Goal: Task Accomplishment & Management: Manage account settings

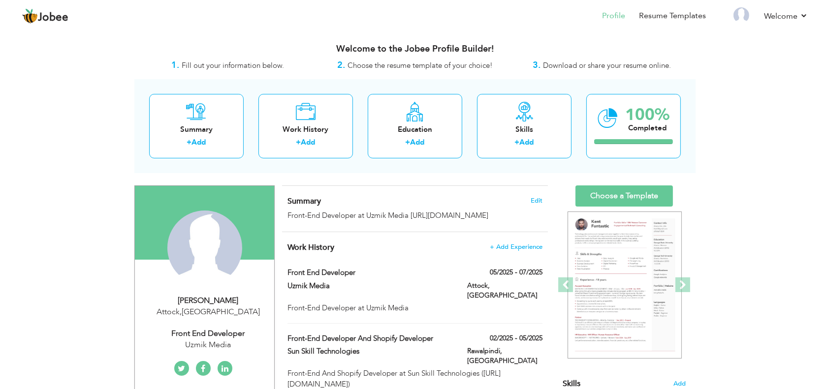
click at [206, 311] on div "Attock , Pakistan" at bounding box center [208, 312] width 132 height 11
type input "Muhammad"
type input "Junaid"
type input "03121595247"
select select "number:166"
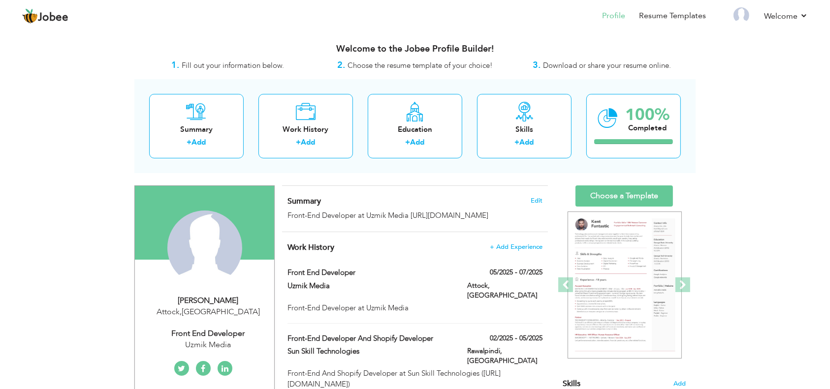
type input "Attock"
select select "number:4"
type input "Uzmik Media"
type input "Front End Developer"
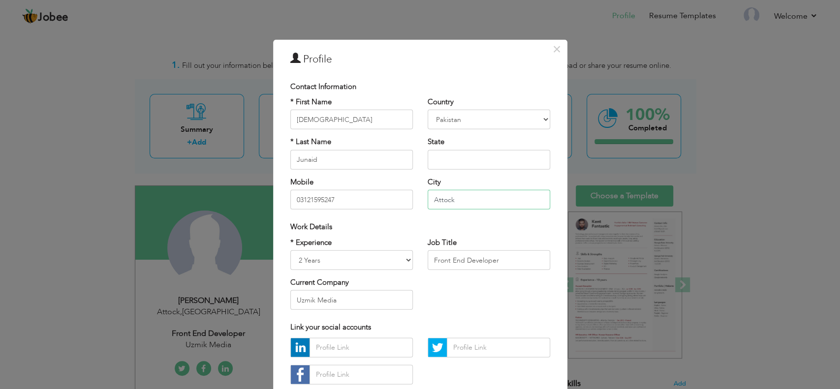
click at [444, 195] on input "Attock" at bounding box center [489, 200] width 123 height 20
click at [457, 198] on input "Attock" at bounding box center [489, 200] width 123 height 20
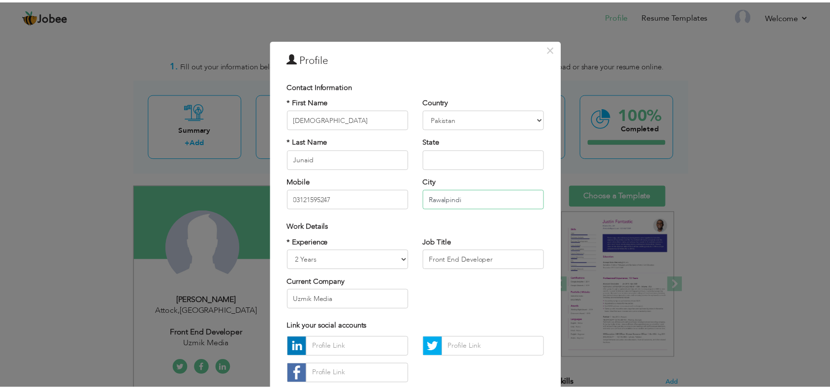
scroll to position [62, 0]
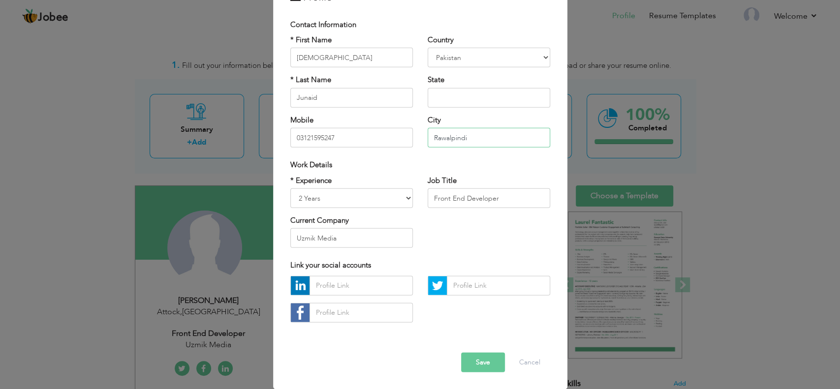
type input "Rawalpindi"
click at [341, 291] on input "text" at bounding box center [361, 286] width 103 height 20
click at [480, 368] on button "Save" at bounding box center [483, 362] width 44 height 20
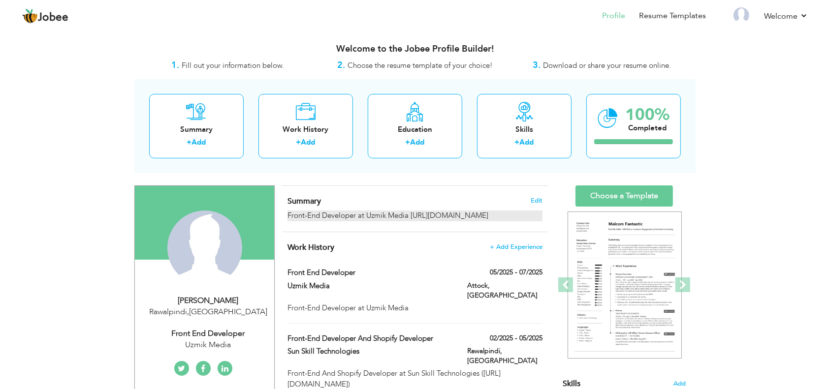
click at [417, 219] on div "Front-End Developer at Uzmik Media https://uzmikmedia.com/" at bounding box center [414, 216] width 255 height 10
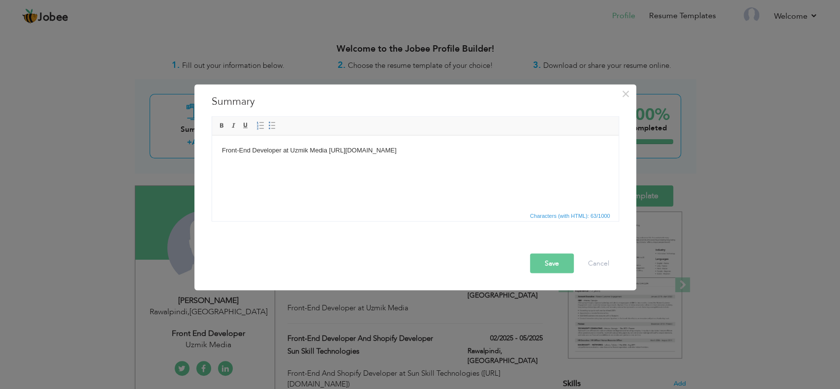
click at [282, 153] on body "Front-End Developer at Uzmik Media https://uzmikmedia.com/" at bounding box center [414, 150] width 387 height 10
drag, startPoint x: 407, startPoint y: 151, endPoint x: 290, endPoint y: 153, distance: 116.2
click at [290, 153] on body "Front-End Developer at Uzmik Media https://uzmikmedia.com/" at bounding box center [414, 150] width 387 height 10
click at [555, 262] on button "Save" at bounding box center [552, 263] width 44 height 20
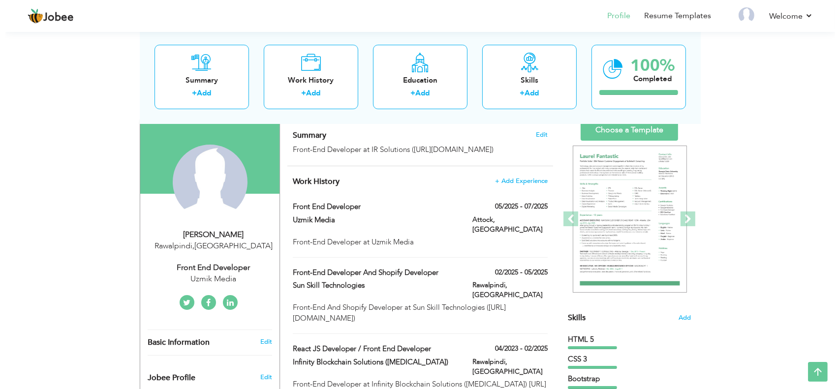
scroll to position [65, 0]
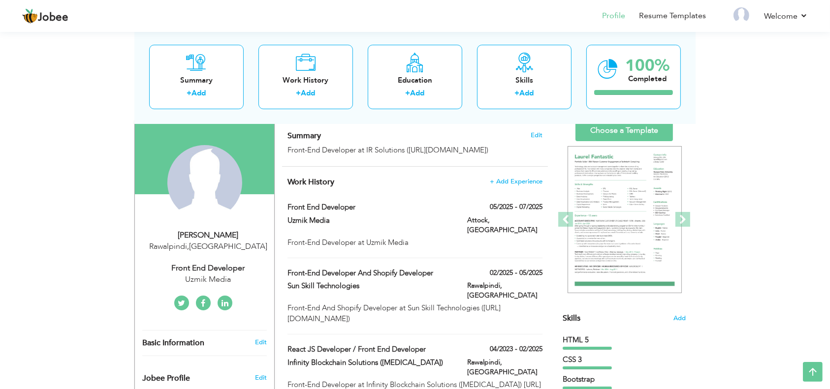
click at [200, 278] on div "Uzmik Media" at bounding box center [208, 279] width 132 height 11
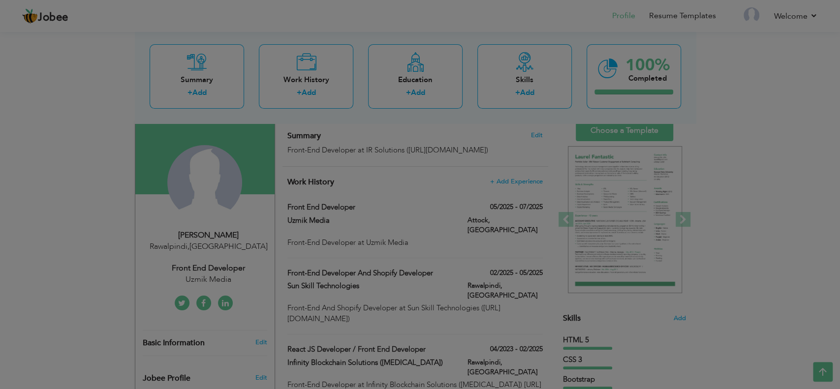
scroll to position [0, 0]
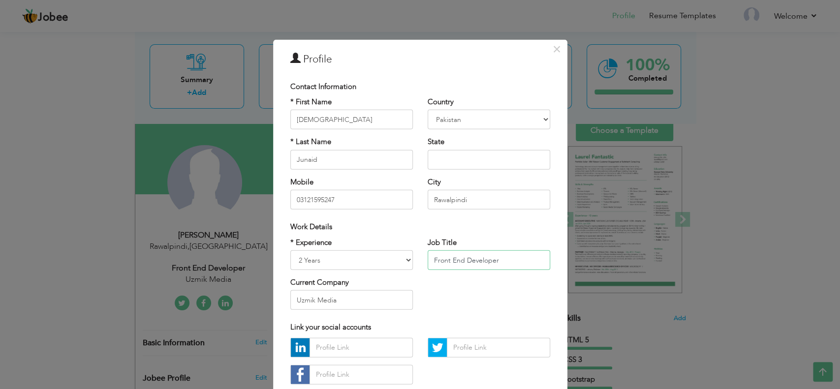
click at [469, 252] on input "Front End Developer" at bounding box center [489, 261] width 123 height 20
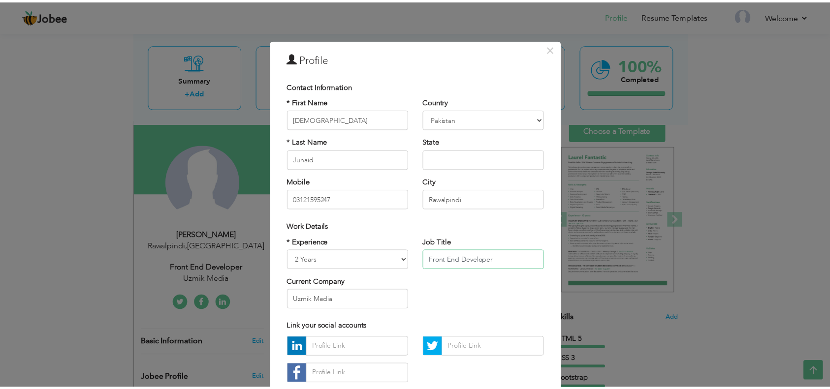
scroll to position [62, 0]
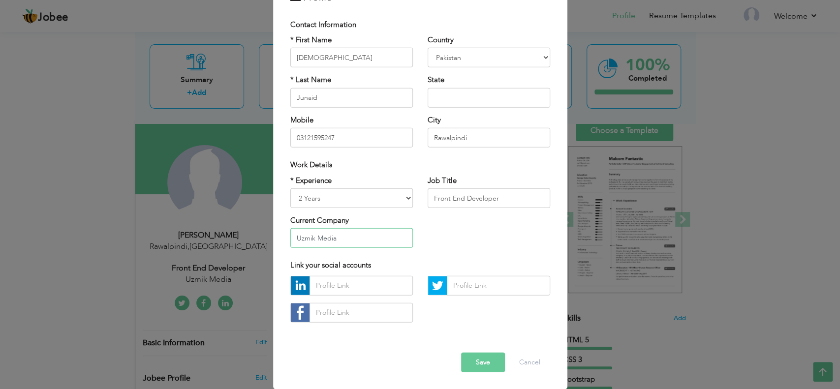
click at [321, 238] on input "Uzmik Media" at bounding box center [351, 238] width 123 height 20
type input "IR Solutions"
click at [474, 365] on button "Save" at bounding box center [483, 362] width 44 height 20
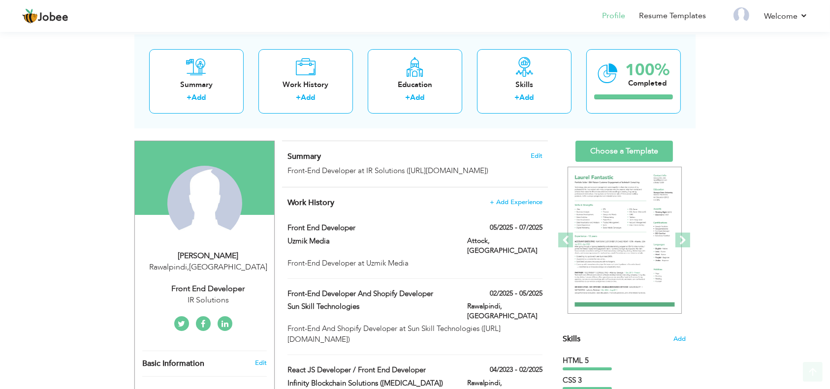
scroll to position [65, 0]
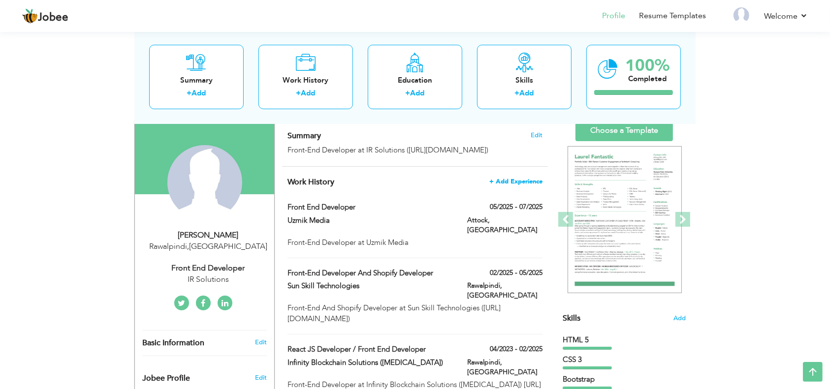
click at [508, 182] on span "+ Add Experience" at bounding box center [515, 181] width 53 height 7
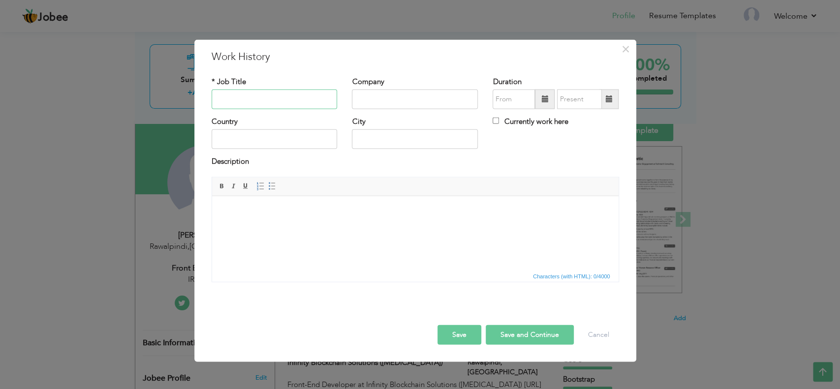
click at [249, 100] on input "text" at bounding box center [275, 100] width 126 height 20
type input "f"
type input "Front-End Developer"
type input "IR Solutions"
click at [543, 102] on span at bounding box center [544, 98] width 7 height 7
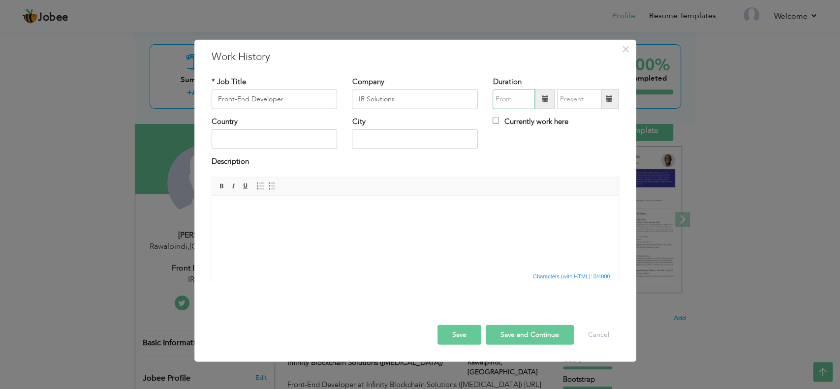
type input "09/2025"
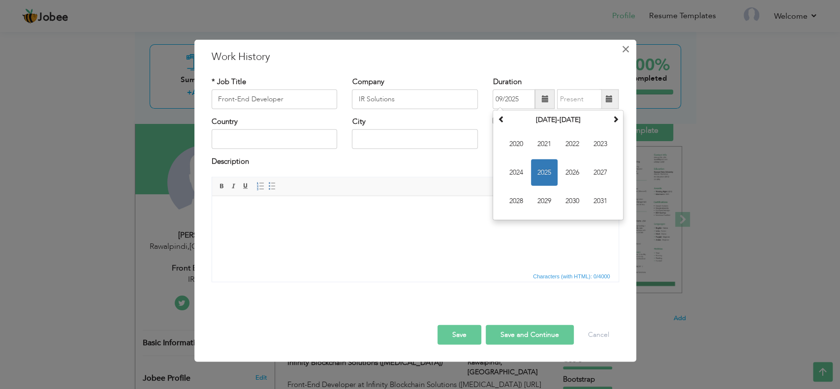
click at [622, 52] on span "×" at bounding box center [626, 49] width 8 height 18
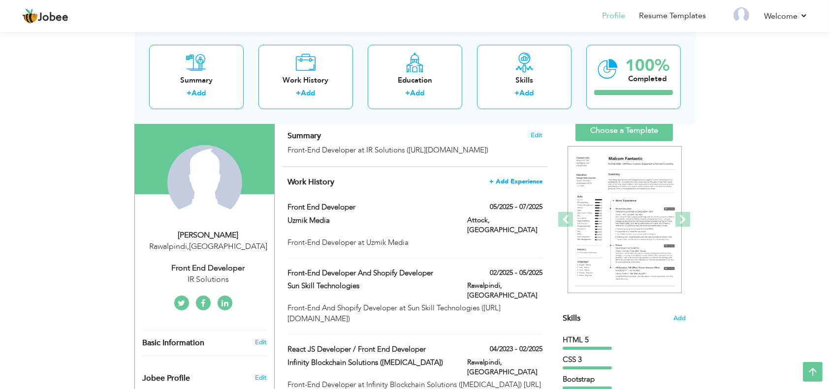
click at [526, 181] on span "+ Add Experience" at bounding box center [515, 181] width 53 height 7
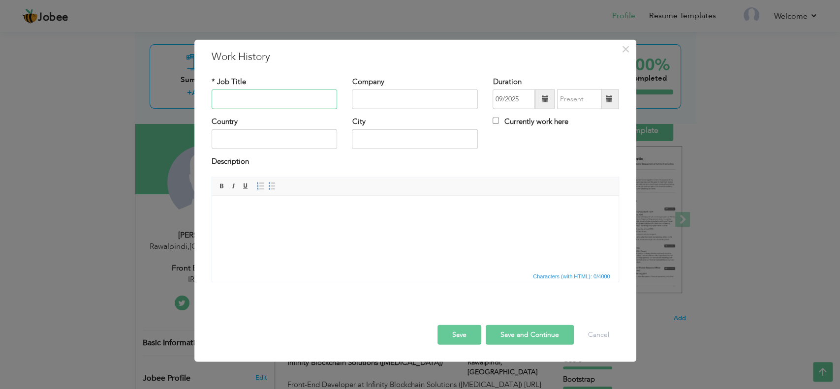
click at [267, 100] on input "text" at bounding box center [275, 100] width 126 height 20
type input "Front-End Developer"
click at [391, 98] on input "text" at bounding box center [415, 100] width 126 height 20
type input "IR Solutions"
click at [547, 100] on span at bounding box center [544, 98] width 7 height 7
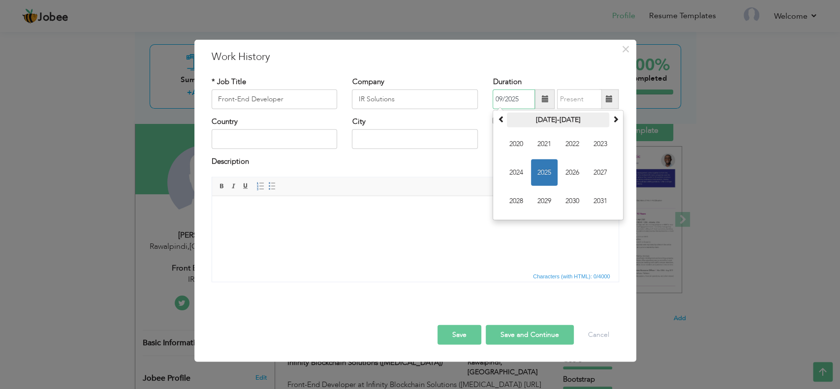
click at [559, 116] on th "2020-2031" at bounding box center [558, 120] width 102 height 15
click at [0, 0] on th "2000-2107" at bounding box center [0, 0] width 0 height 0
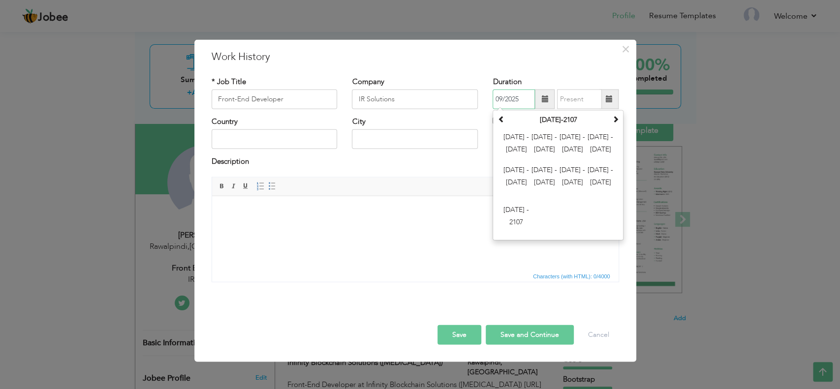
click at [559, 116] on th "2000-2107" at bounding box center [558, 120] width 102 height 15
click at [505, 121] on th at bounding box center [501, 120] width 12 height 15
click at [614, 122] on span at bounding box center [615, 119] width 7 height 7
click at [574, 135] on span "2024 - 2035" at bounding box center [572, 144] width 27 height 27
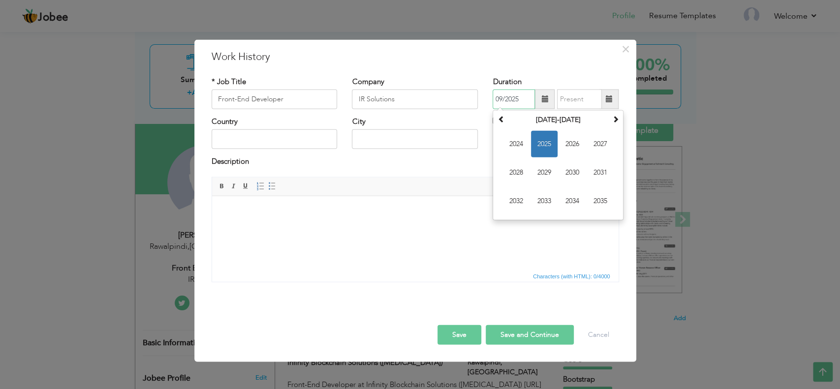
click at [542, 147] on span "2025" at bounding box center [544, 144] width 27 height 27
click at [576, 180] on span "Jul" at bounding box center [572, 172] width 27 height 27
type input "07/2025"
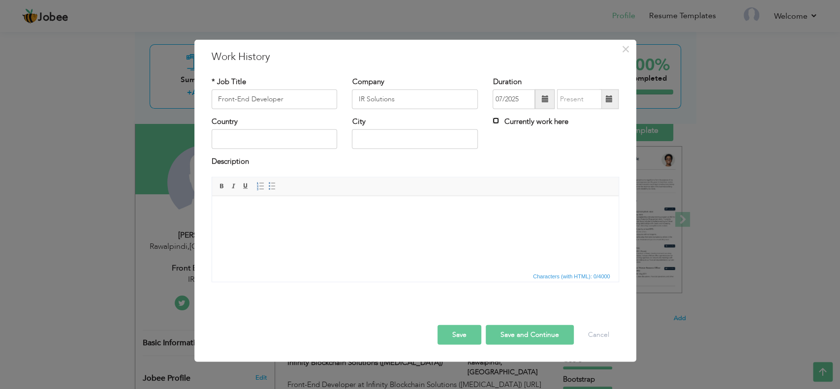
click at [499, 123] on input "Currently work here" at bounding box center [496, 121] width 6 height 6
checkbox input "true"
click at [253, 140] on input "text" at bounding box center [275, 139] width 126 height 20
type input "Pakistan"
click at [420, 143] on input "Attock" at bounding box center [415, 139] width 126 height 20
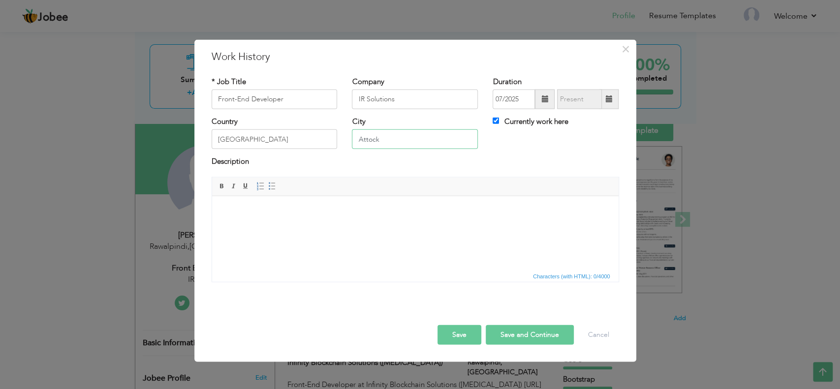
click at [420, 143] on input "Attock" at bounding box center [415, 139] width 126 height 20
type input "I"
type input "Islamabad"
click at [379, 216] on html at bounding box center [415, 211] width 407 height 30
click at [462, 332] on button "Save" at bounding box center [460, 335] width 44 height 20
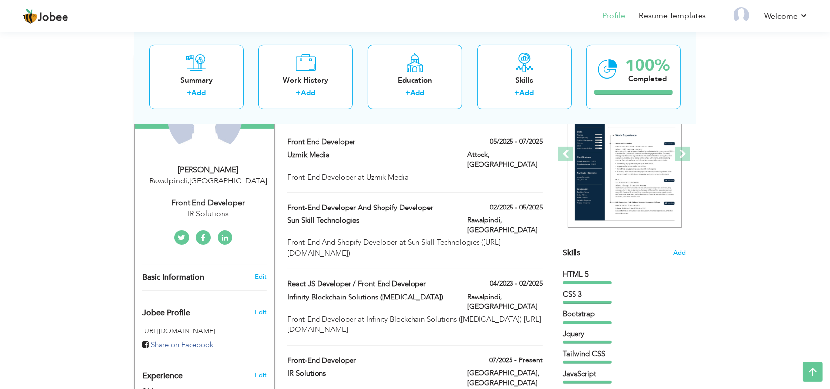
scroll to position [197, 0]
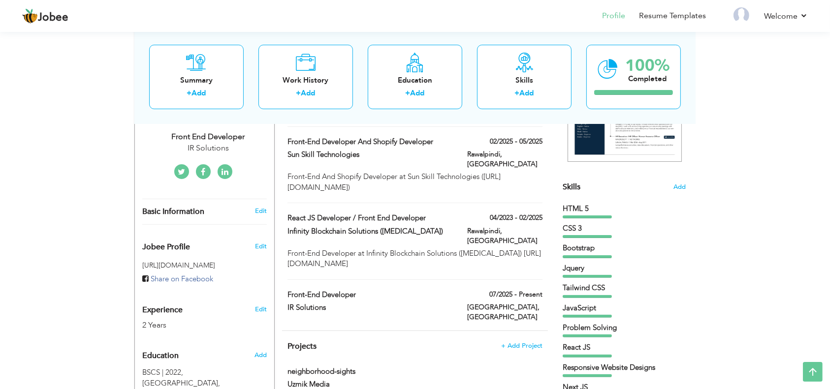
drag, startPoint x: 336, startPoint y: 280, endPoint x: 335, endPoint y: 259, distance: 20.2
click at [335, 259] on div "Work History + Add Experience Front End Developer 05/2025 - 07/2025 Front End D…" at bounding box center [415, 182] width 266 height 295
drag, startPoint x: 451, startPoint y: 273, endPoint x: 447, endPoint y: 250, distance: 23.5
click at [447, 250] on div "Work History + Add Experience Front End Developer 05/2025 - 07/2025 Front End D…" at bounding box center [415, 182] width 266 height 295
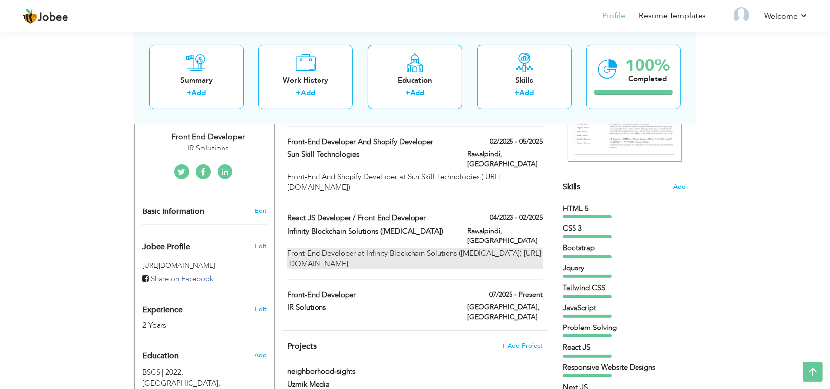
drag, startPoint x: 453, startPoint y: 276, endPoint x: 455, endPoint y: 233, distance: 42.4
click at [455, 233] on div "Work History + Add Experience Front End Developer 05/2025 - 07/2025 Front End D…" at bounding box center [415, 182] width 266 height 295
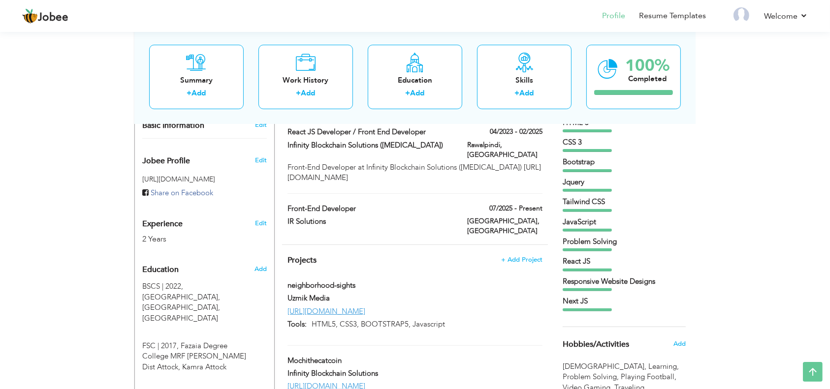
scroll to position [262, 0]
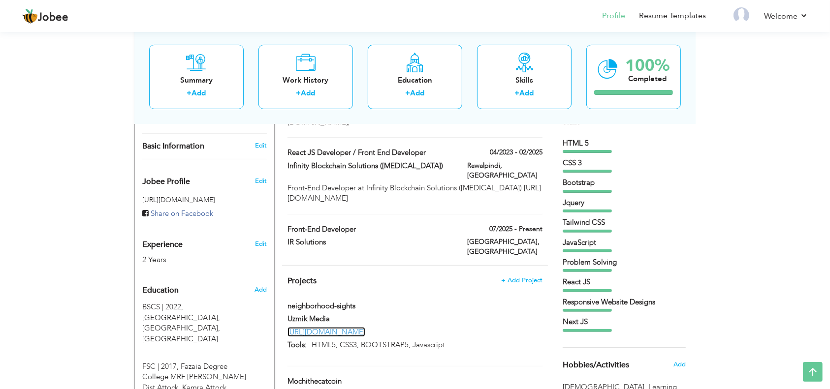
click at [365, 327] on link "https://neighborhood-sights.mumairashraf.com/" at bounding box center [326, 332] width 78 height 10
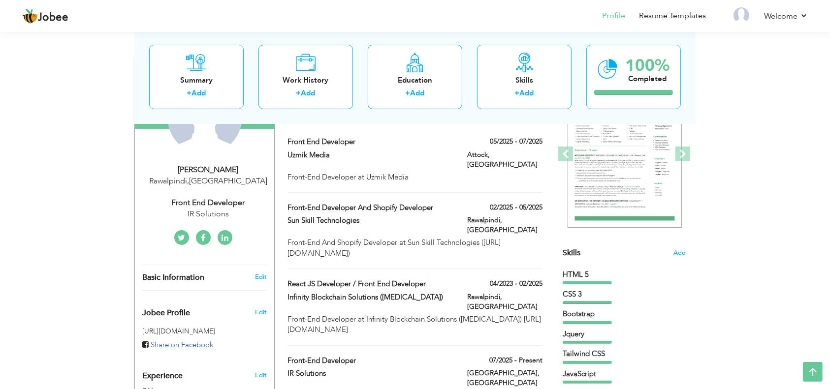
scroll to position [65, 0]
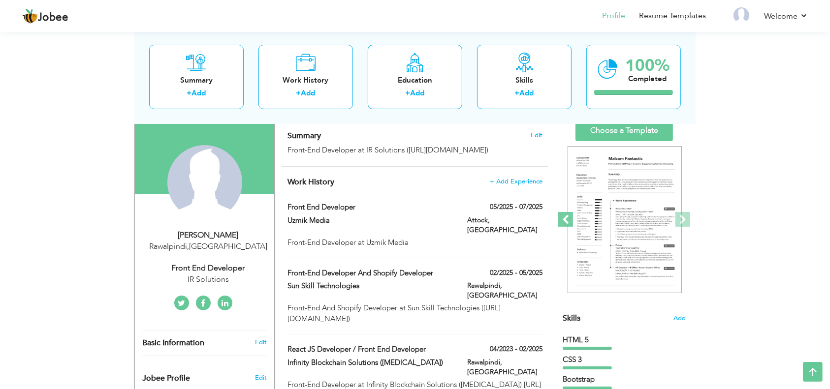
click at [564, 218] on span at bounding box center [565, 219] width 15 height 15
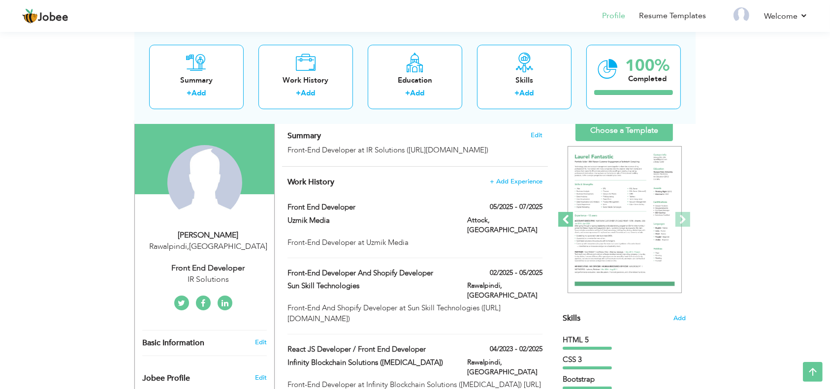
click at [564, 218] on span at bounding box center [565, 219] width 15 height 15
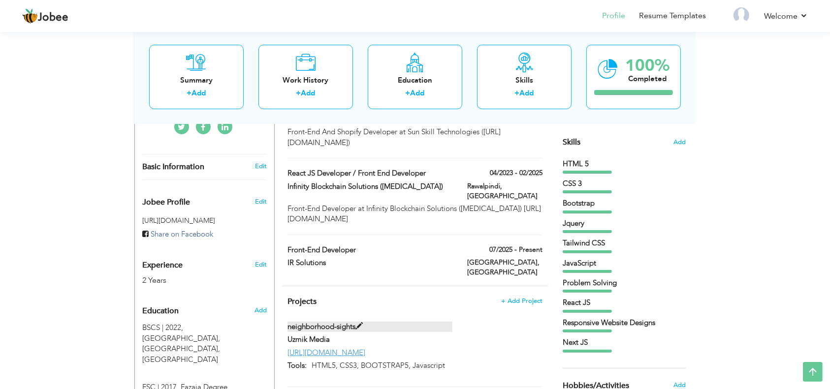
scroll to position [262, 0]
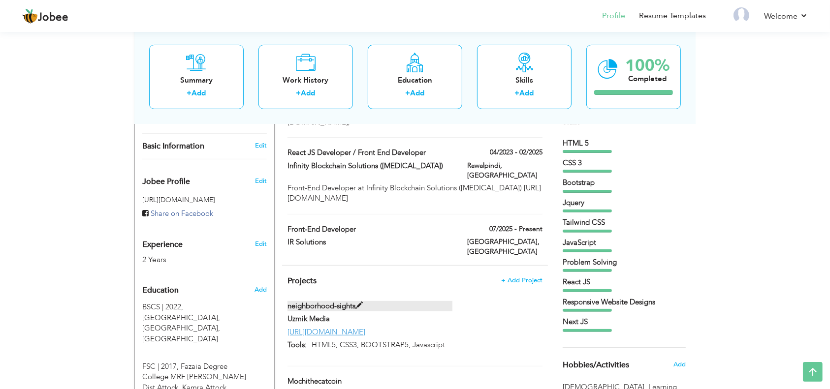
click at [331, 301] on label "neighborhood-sights" at bounding box center [369, 306] width 165 height 10
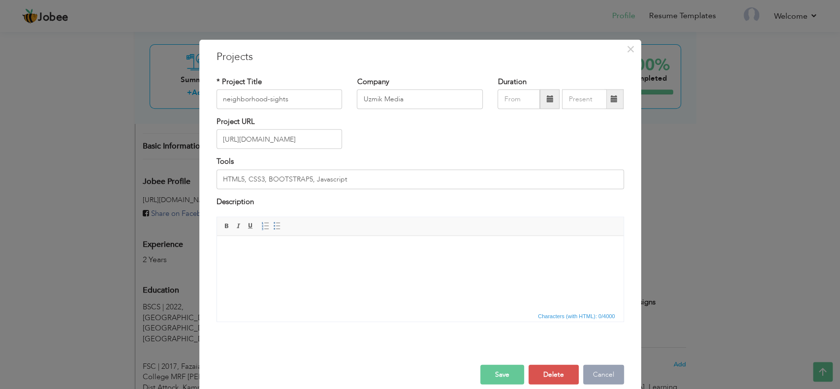
click at [598, 373] on button "Cancel" at bounding box center [603, 375] width 41 height 20
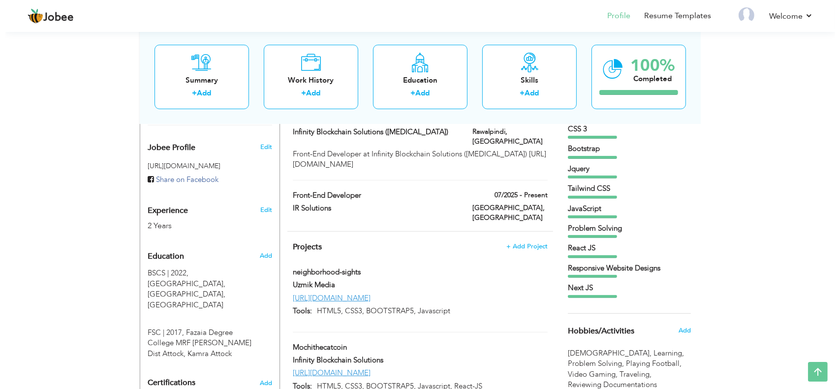
scroll to position [267, 0]
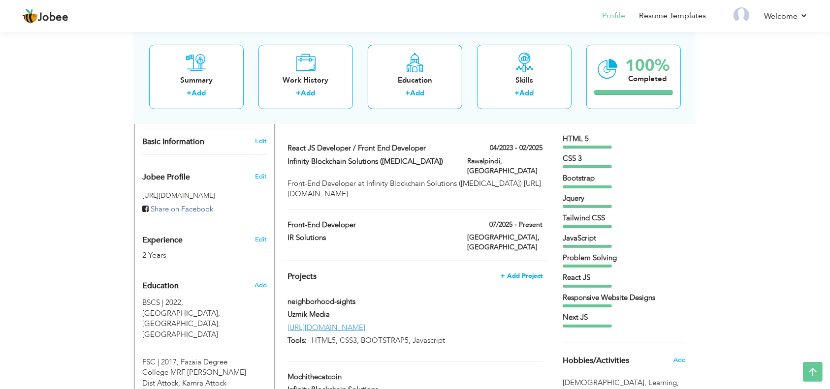
click at [512, 273] on span "+ Add Project" at bounding box center [522, 276] width 42 height 7
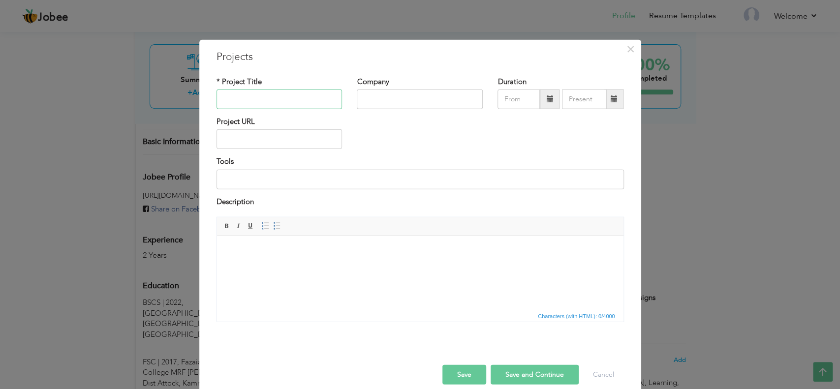
click at [248, 105] on input "text" at bounding box center [280, 100] width 126 height 20
type input "Raptorz Coin"
click at [393, 98] on input "text" at bounding box center [420, 100] width 126 height 20
type input "I"
type input "Infinity Blockchain Solutions"
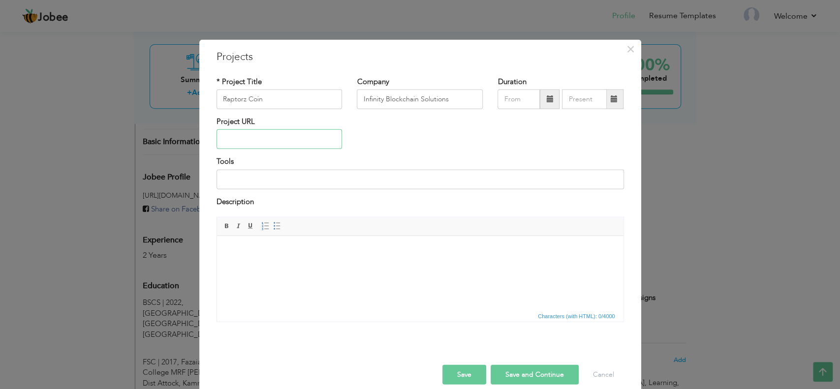
click at [252, 145] on input "text" at bounding box center [280, 139] width 126 height 20
paste input "https://raptorz.world/"
type input "https://raptorz.world/"
click at [272, 180] on input at bounding box center [421, 179] width 408 height 20
type input "HTML5, CSS3, BOOTSTRAP5, Javascript, React-JS"
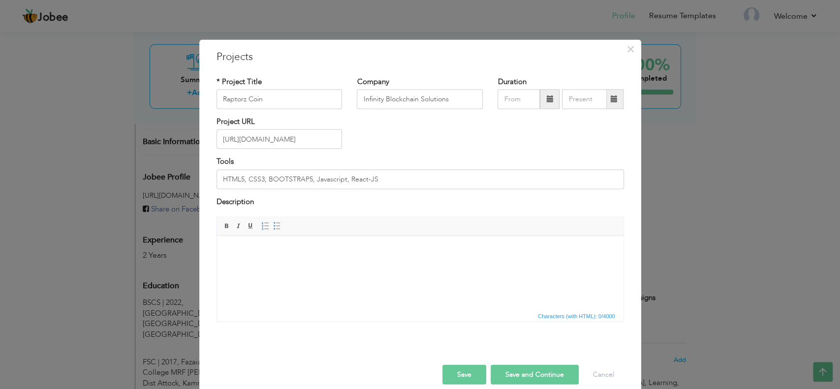
click at [278, 256] on html at bounding box center [420, 251] width 407 height 30
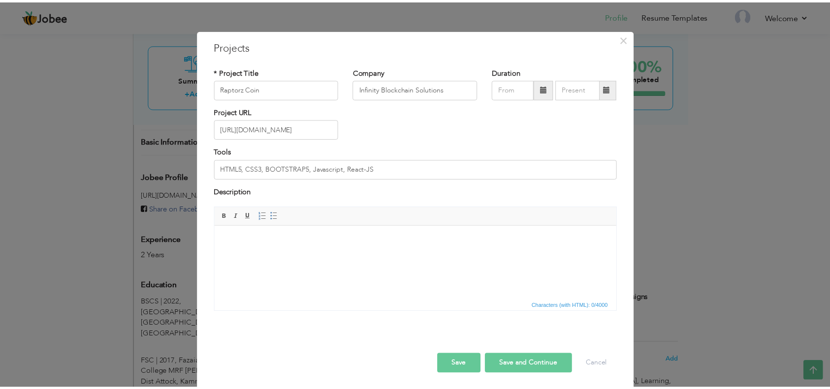
scroll to position [12, 0]
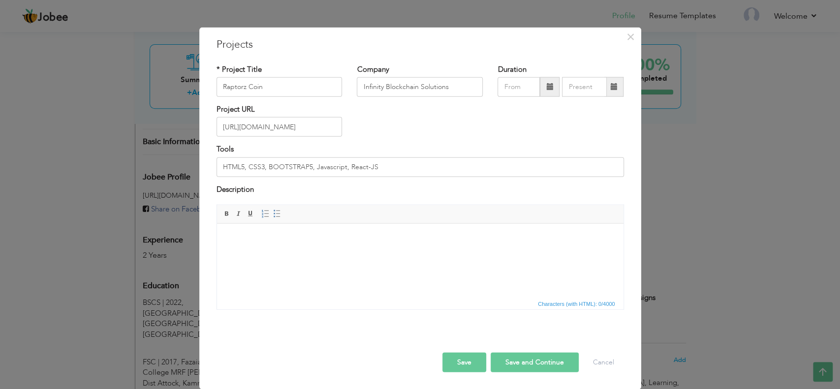
click at [467, 361] on button "Save" at bounding box center [464, 363] width 44 height 20
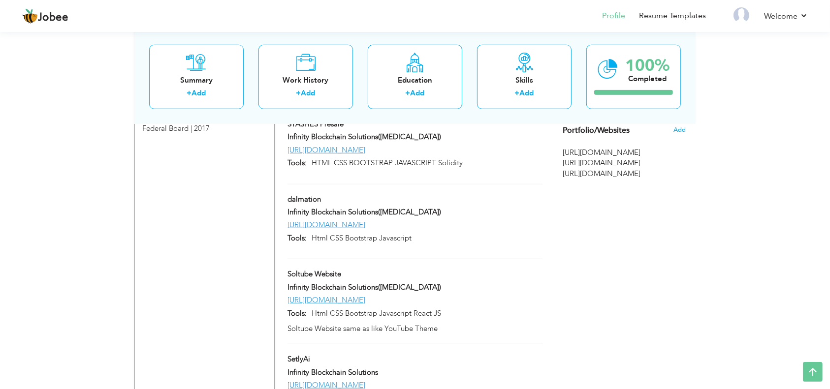
scroll to position [539, 0]
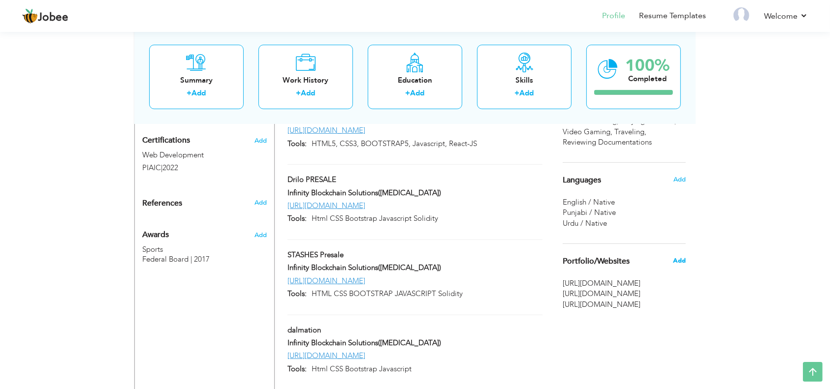
click at [678, 264] on span "Add" at bounding box center [679, 260] width 13 height 9
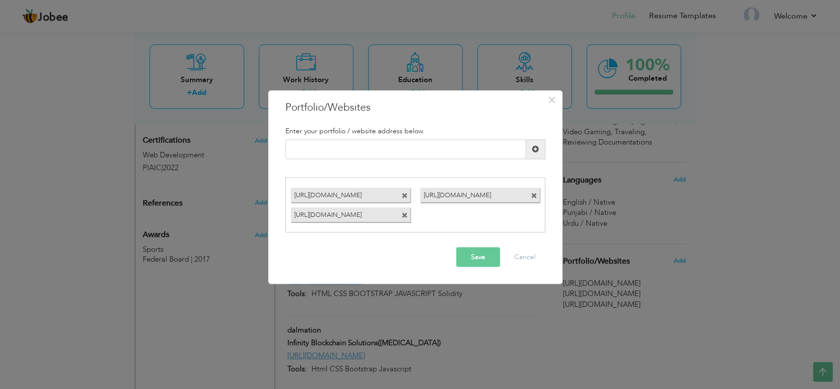
click at [408, 196] on span at bounding box center [406, 193] width 9 height 10
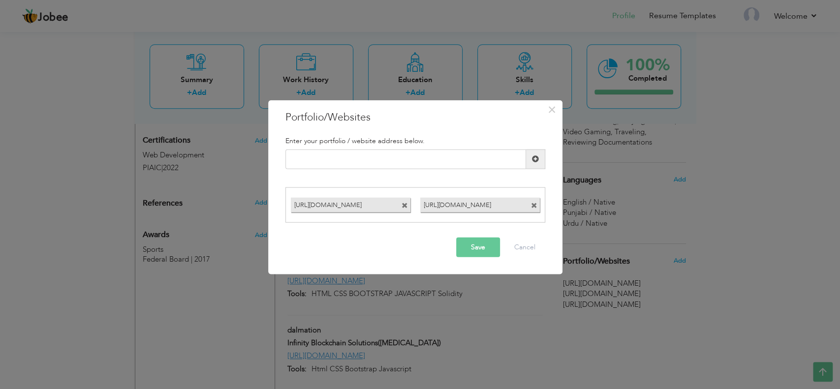
click at [407, 205] on span at bounding box center [405, 206] width 6 height 6
click at [405, 209] on span at bounding box center [405, 206] width 6 height 6
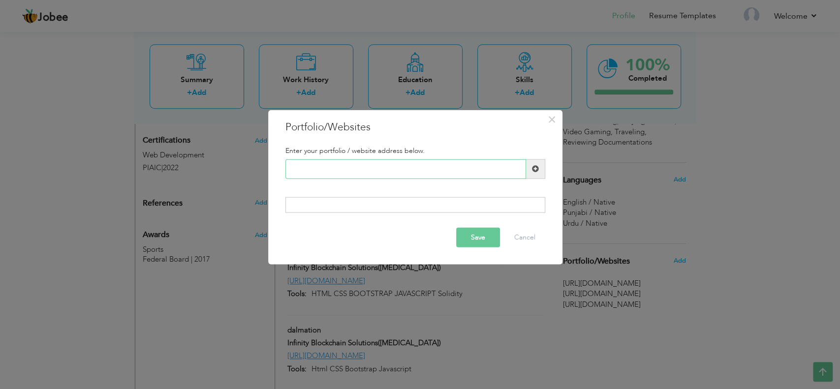
click at [315, 168] on input "text" at bounding box center [405, 169] width 241 height 20
type input "Ra"
click at [322, 156] on div "Enter your portfolio / website address below." at bounding box center [415, 150] width 275 height 17
click at [320, 162] on input "Ra" at bounding box center [405, 169] width 241 height 20
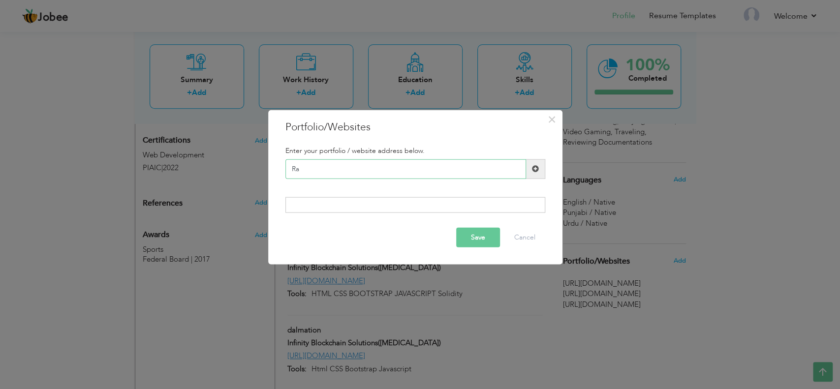
click at [320, 162] on input "Ra" at bounding box center [405, 169] width 241 height 20
paste input "https://raptorz.world/"
type input "https://raptorz.world/"
click at [368, 195] on div "Enter your portfolio / website address below. https://raptorz.world/ Duplicate …" at bounding box center [415, 179] width 275 height 81
click at [367, 200] on div at bounding box center [415, 205] width 260 height 16
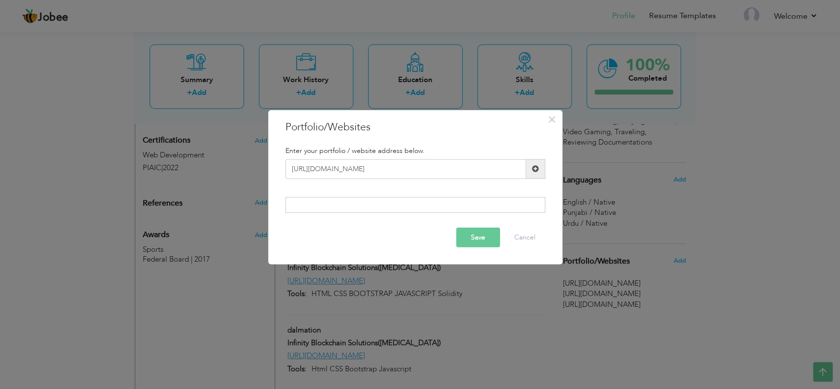
click at [372, 203] on div at bounding box center [415, 205] width 260 height 16
click at [539, 167] on span at bounding box center [535, 169] width 19 height 20
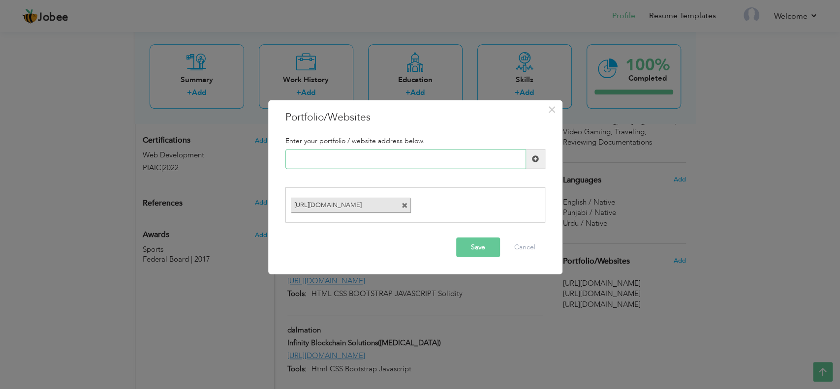
click at [331, 158] on input "text" at bounding box center [405, 159] width 241 height 20
click at [298, 159] on input "text" at bounding box center [405, 159] width 241 height 20
paste input "https://pepeevolutions.com/"
type input "https://pepeevolutions.com/"
click at [532, 159] on span at bounding box center [535, 159] width 7 height 7
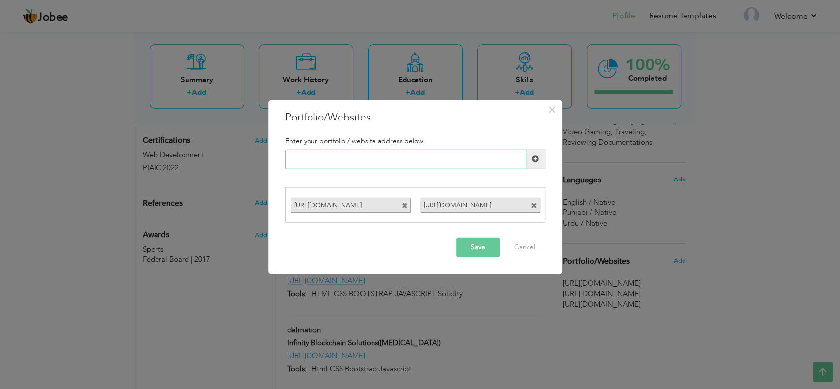
click at [371, 163] on input "text" at bounding box center [405, 159] width 241 height 20
click at [315, 165] on input "text" at bounding box center [405, 159] width 241 height 20
click at [479, 247] on button "Save" at bounding box center [478, 248] width 44 height 20
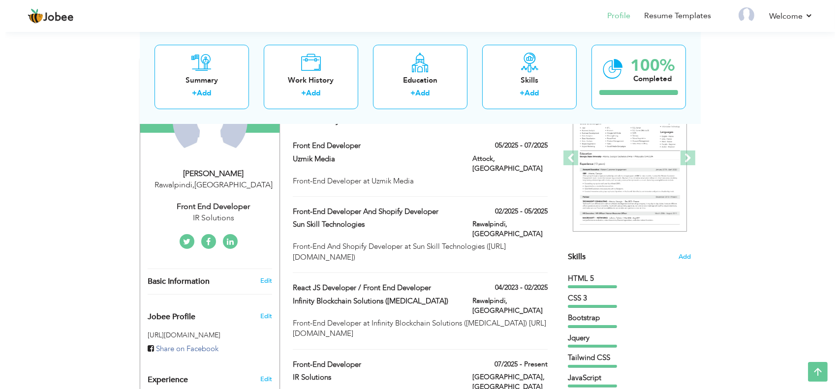
scroll to position [197, 0]
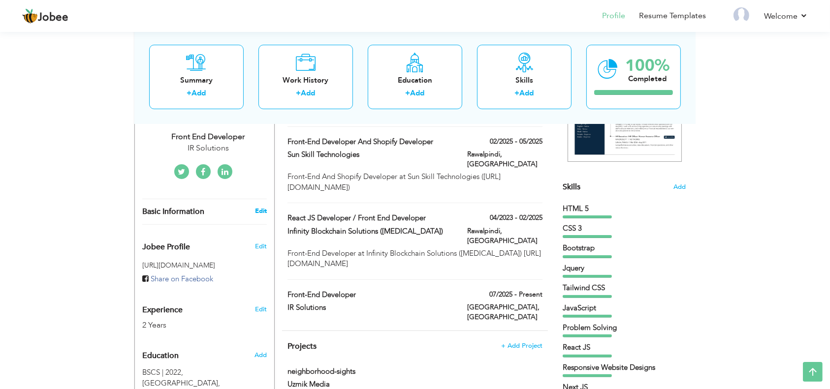
click at [263, 212] on link "Edit" at bounding box center [261, 211] width 12 height 9
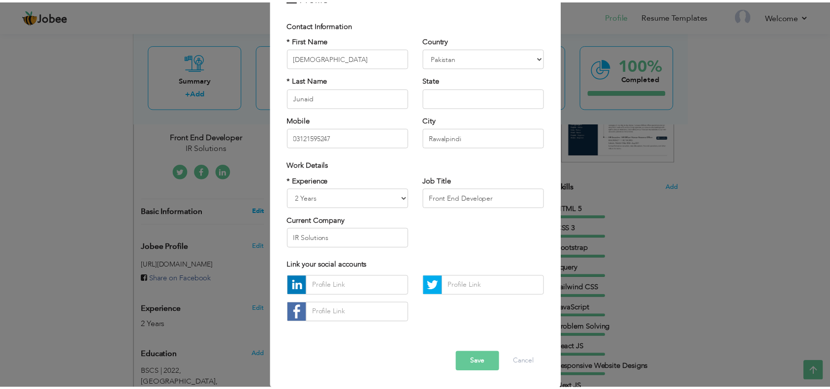
scroll to position [0, 0]
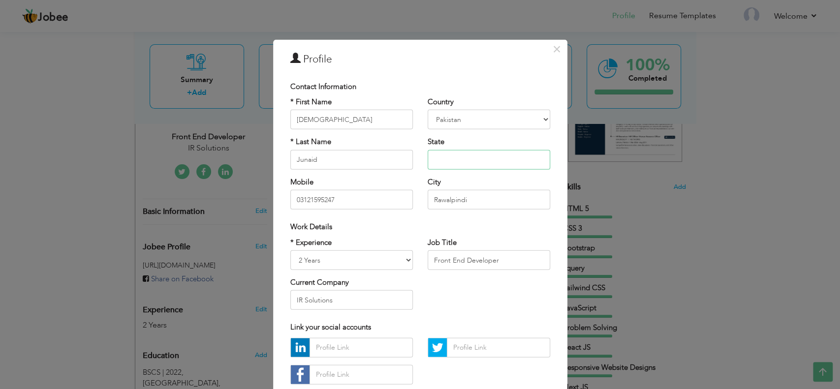
click at [477, 163] on input "text" at bounding box center [489, 160] width 123 height 20
click at [553, 47] on span "×" at bounding box center [557, 49] width 8 height 18
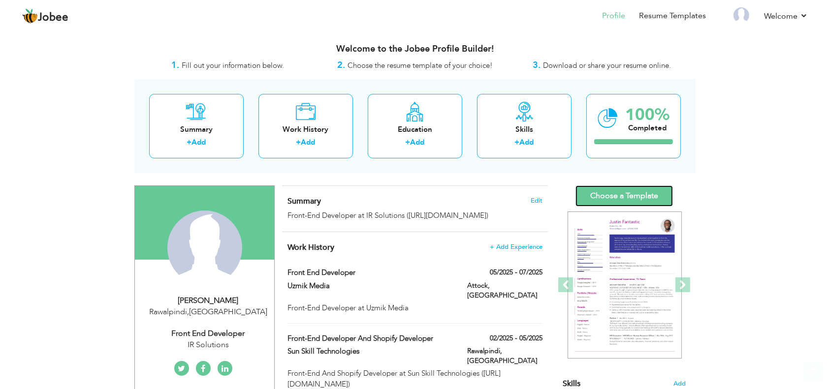
click at [629, 193] on link "Choose a Template" at bounding box center [623, 196] width 97 height 21
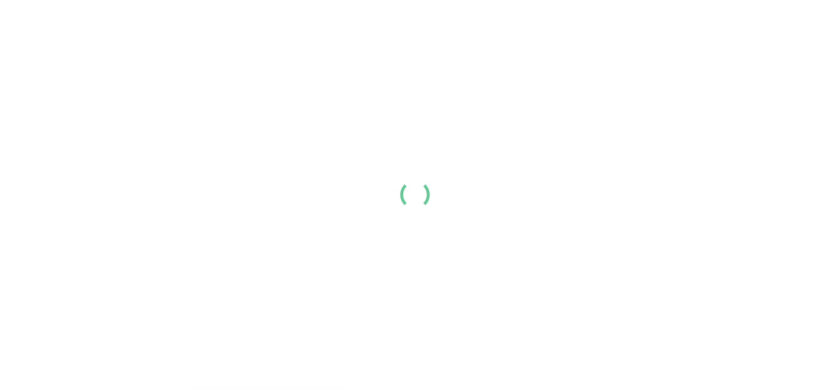
click at [733, 23] on img at bounding box center [741, 15] width 16 height 16
